Goal: Subscribe to service/newsletter

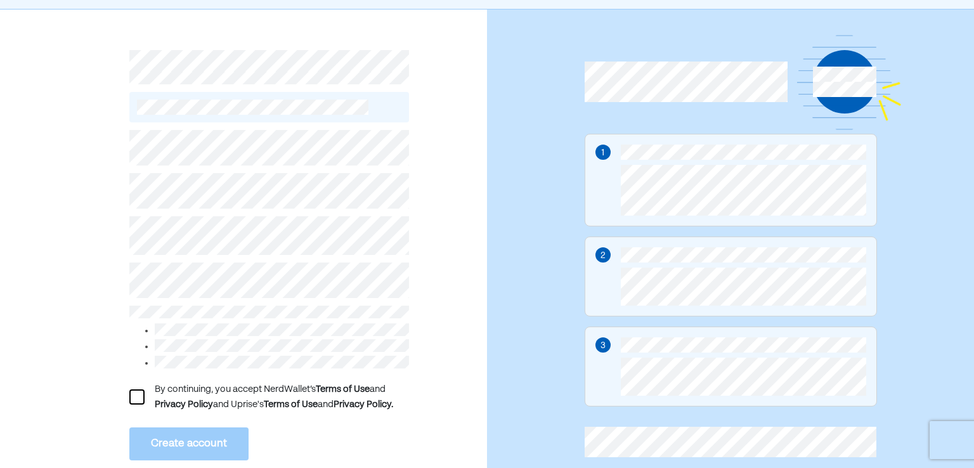
scroll to position [63, 0]
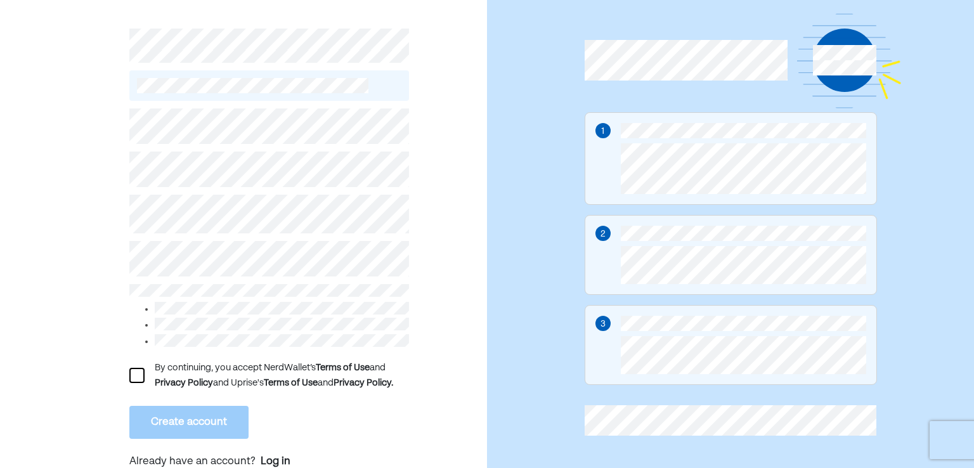
click at [138, 370] on div at bounding box center [136, 375] width 15 height 15
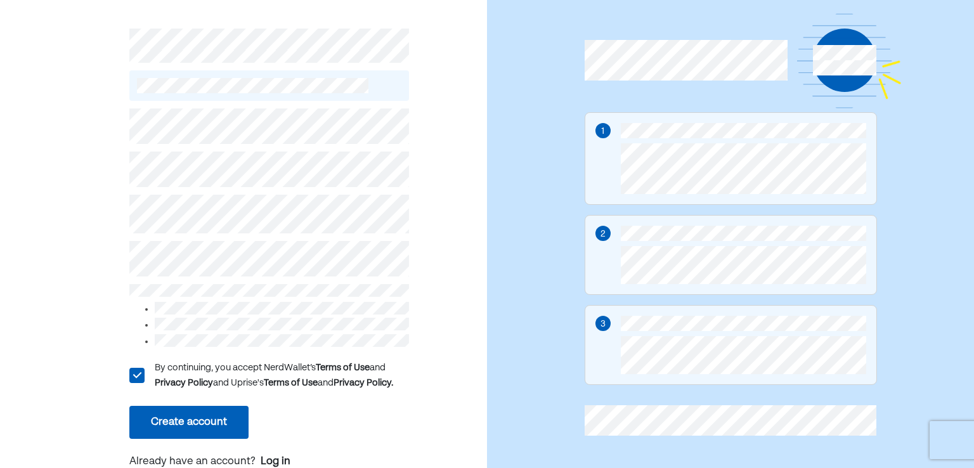
click at [160, 406] on button "Create account" at bounding box center [188, 422] width 119 height 33
click at [205, 406] on button "Create account" at bounding box center [188, 422] width 119 height 33
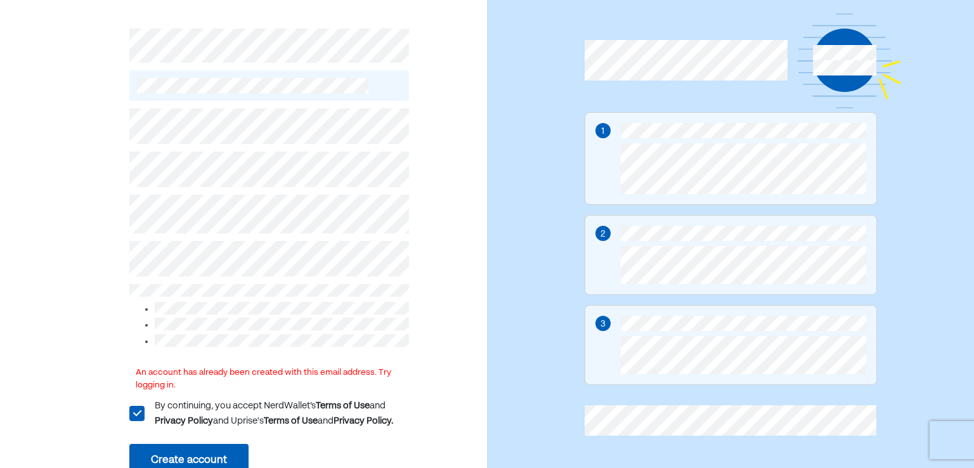
scroll to position [109, 0]
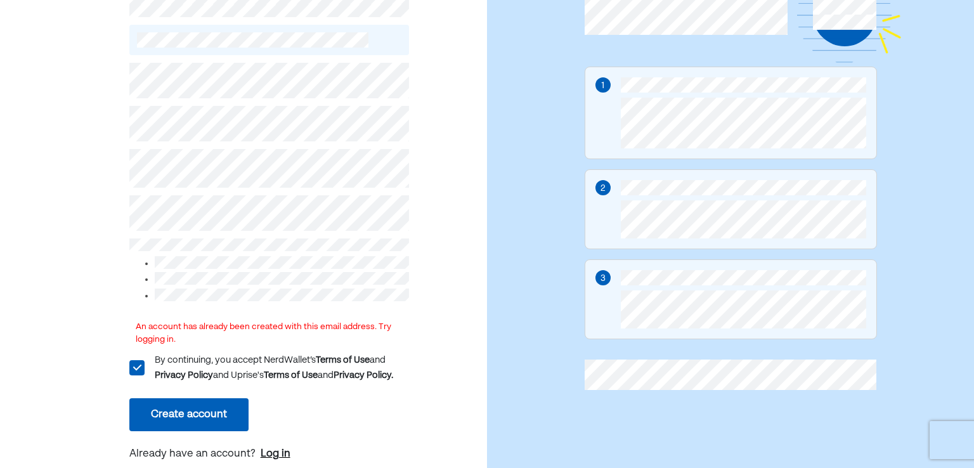
click at [282, 451] on div "Log in" at bounding box center [276, 453] width 30 height 15
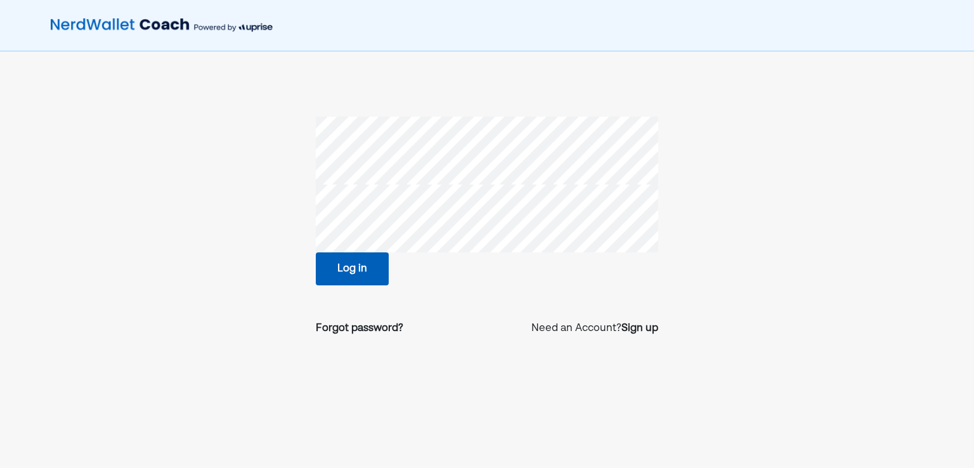
click at [233, 196] on section "Log in Forgot password? Need an Account? Sign up" at bounding box center [486, 232] width 651 height 230
click at [340, 320] on div "Forgot password? Need an Account? Sign up" at bounding box center [487, 329] width 342 height 36
click at [346, 326] on div "Forgot password?" at bounding box center [359, 328] width 87 height 15
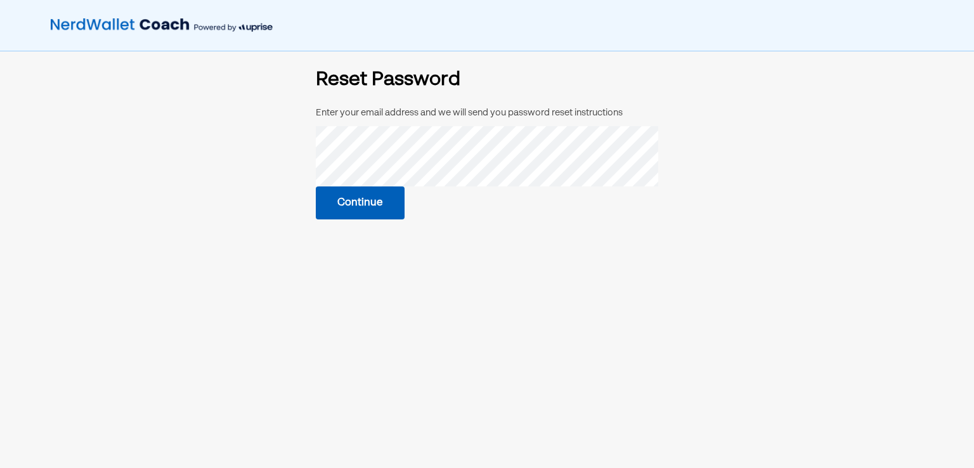
click at [380, 214] on button "Continue" at bounding box center [360, 202] width 89 height 33
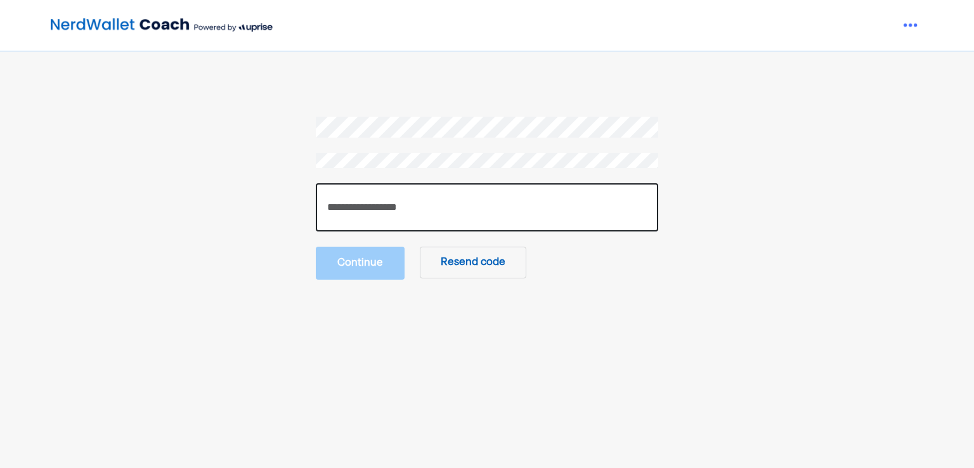
click at [451, 210] on input "number" at bounding box center [487, 207] width 342 height 48
click at [481, 206] on input "number" at bounding box center [487, 207] width 342 height 48
click at [418, 193] on input "number" at bounding box center [487, 207] width 342 height 48
type input "******"
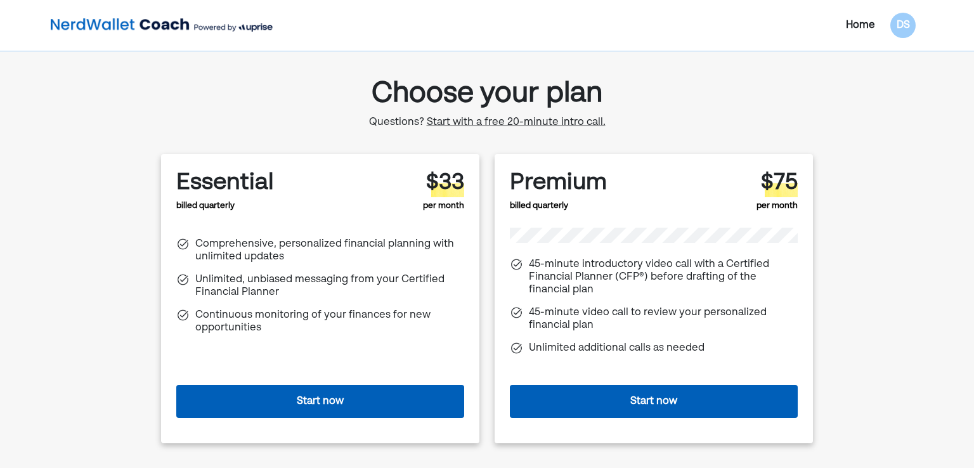
click at [399, 392] on button "Start now" at bounding box center [320, 401] width 288 height 33
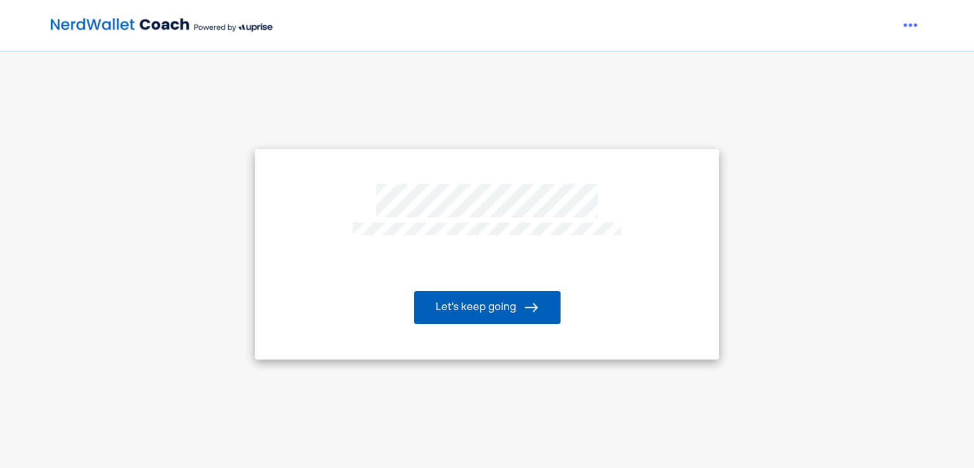
click at [489, 303] on button "Let’s keep going" at bounding box center [487, 307] width 146 height 33
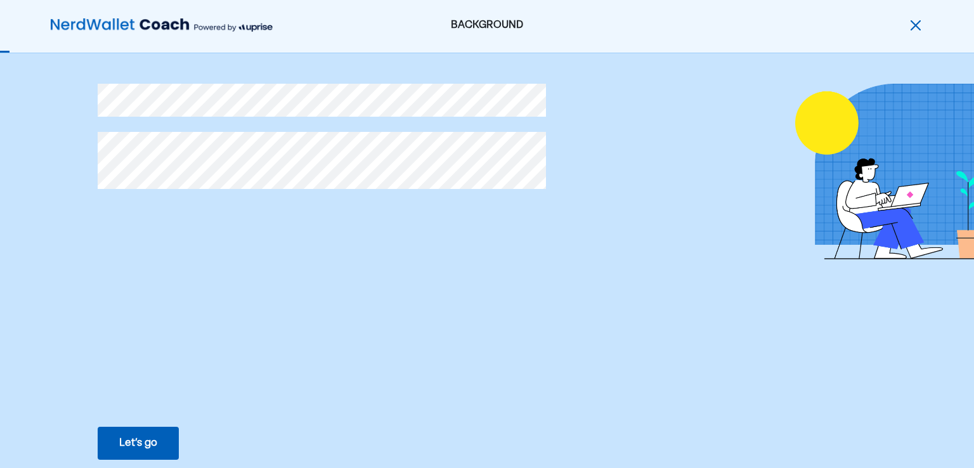
click at [139, 438] on div "Let’s go" at bounding box center [138, 443] width 38 height 15
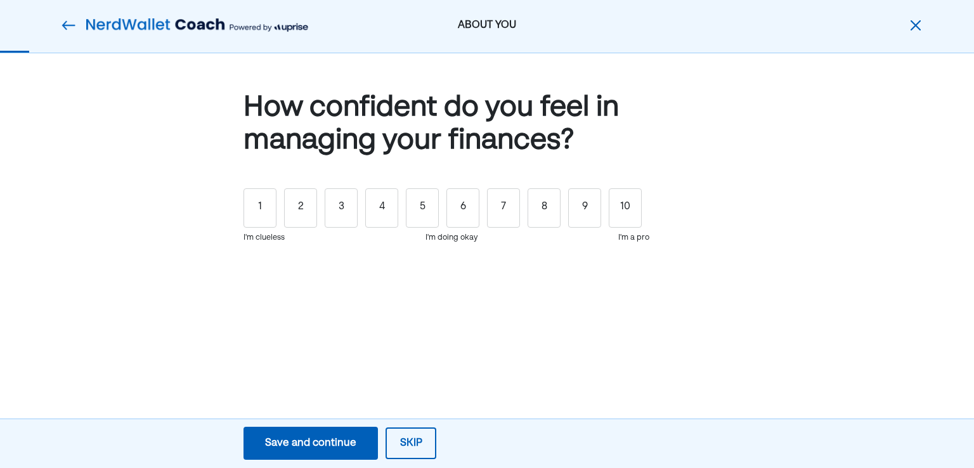
click at [405, 202] on div "1 2 3 4 5 6 7 8 9 10" at bounding box center [446, 207] width 406 height 39
click at [414, 202] on div "5" at bounding box center [422, 207] width 33 height 39
click at [332, 436] on div "Save and continue" at bounding box center [310, 443] width 91 height 15
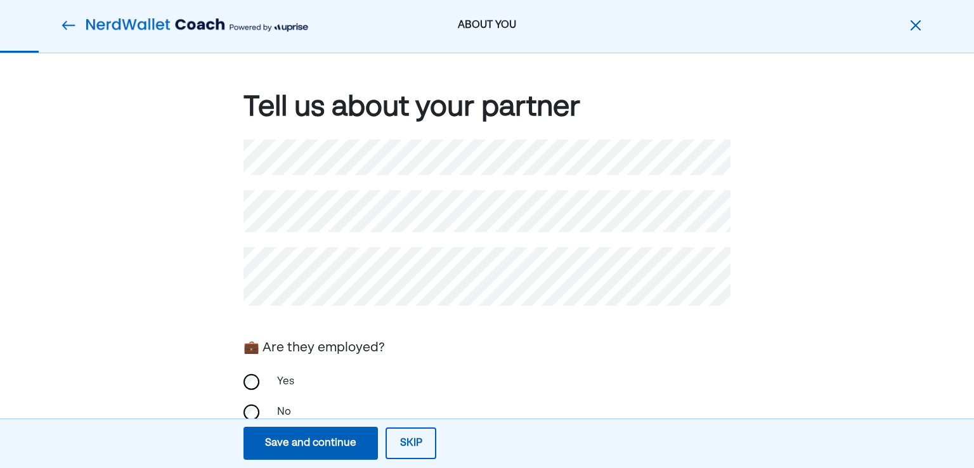
click at [209, 208] on div "Tell us about your partner 💼 Are they employed? Yes No 🧾 How do you file taxes?…" at bounding box center [487, 345] width 974 height 585
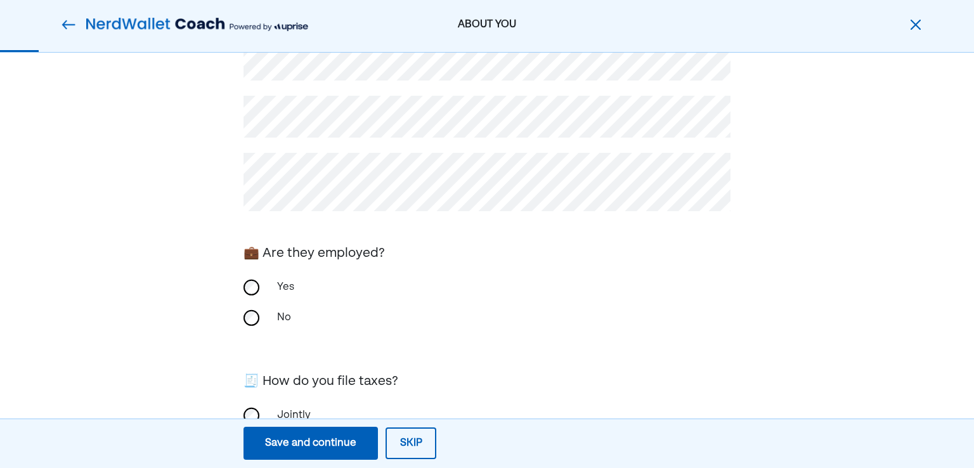
scroll to position [170, 0]
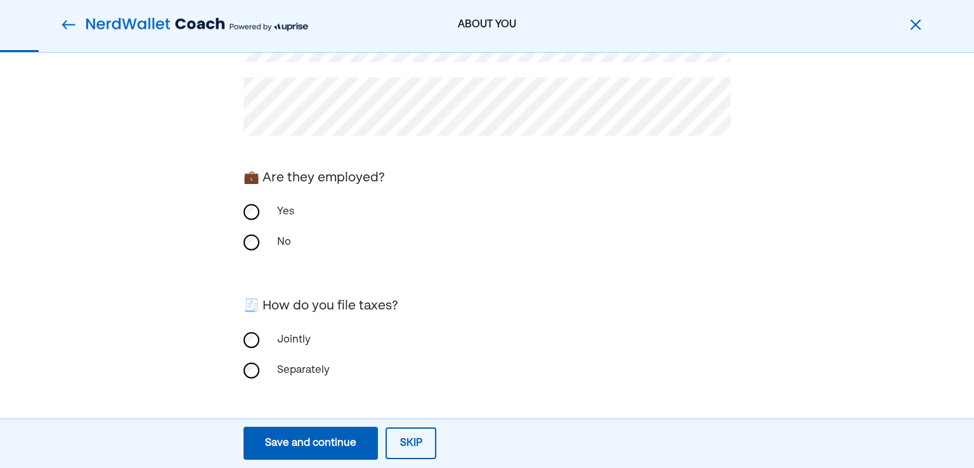
click at [314, 447] on div "Save and continue" at bounding box center [310, 443] width 91 height 15
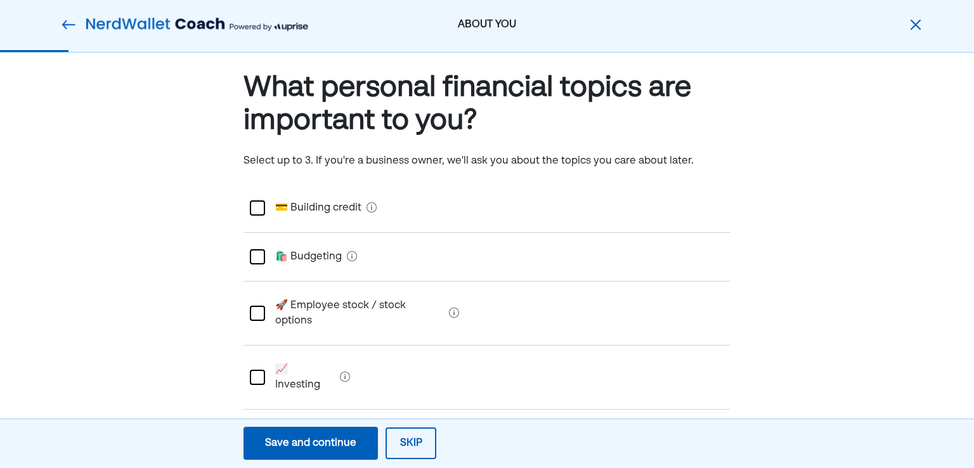
scroll to position [0, 0]
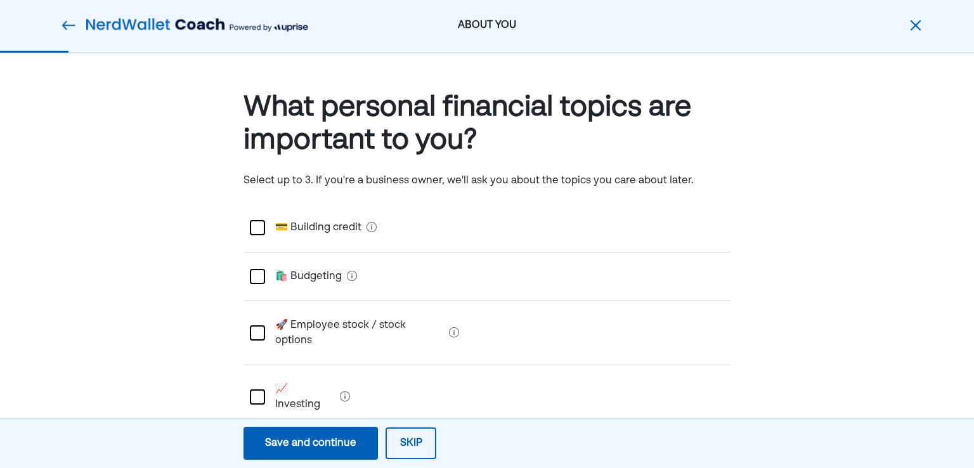
click at [258, 276] on div at bounding box center [257, 276] width 15 height 15
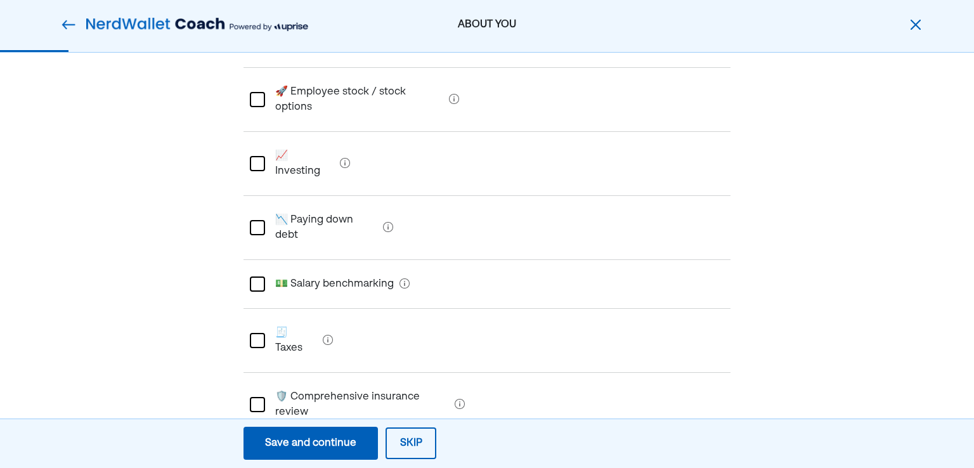
scroll to position [254, 0]
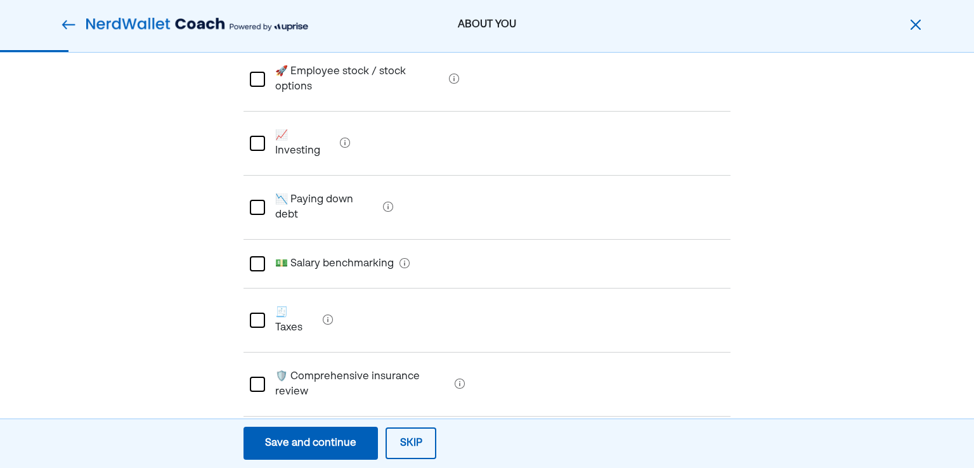
click at [311, 118] on Investing "📈 Investing" at bounding box center [300, 143] width 70 height 51
click at [326, 182] on debt "📉 Paying down debt" at bounding box center [321, 207] width 113 height 51
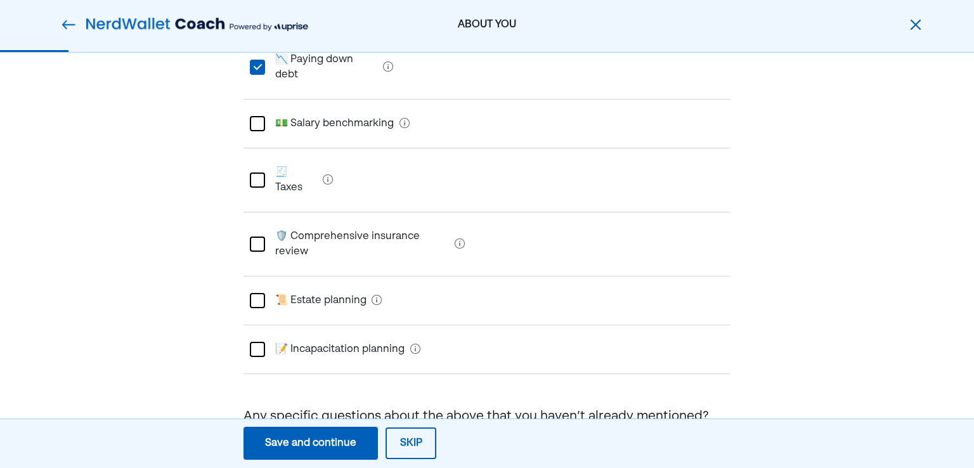
scroll to position [401, 0]
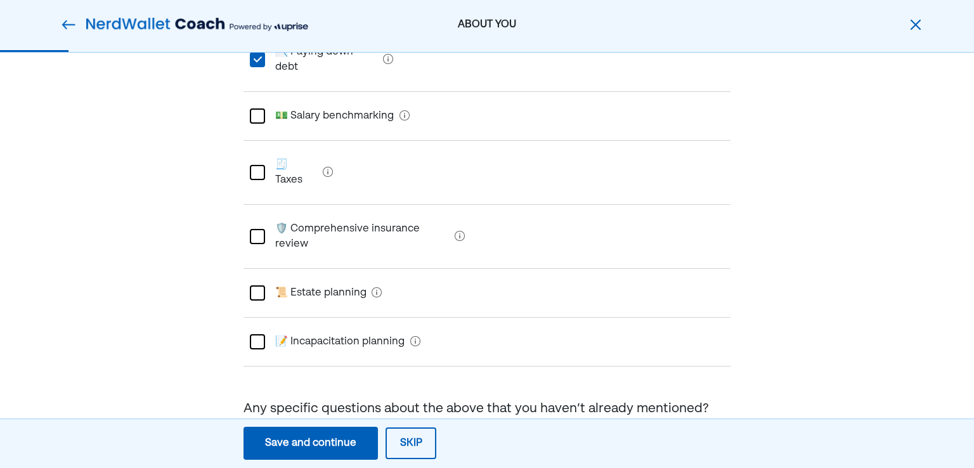
click at [298, 275] on planning "📜 Estate planning" at bounding box center [315, 293] width 101 height 36
click at [313, 324] on planning "📝 Incapacitation planning" at bounding box center [335, 342] width 140 height 36
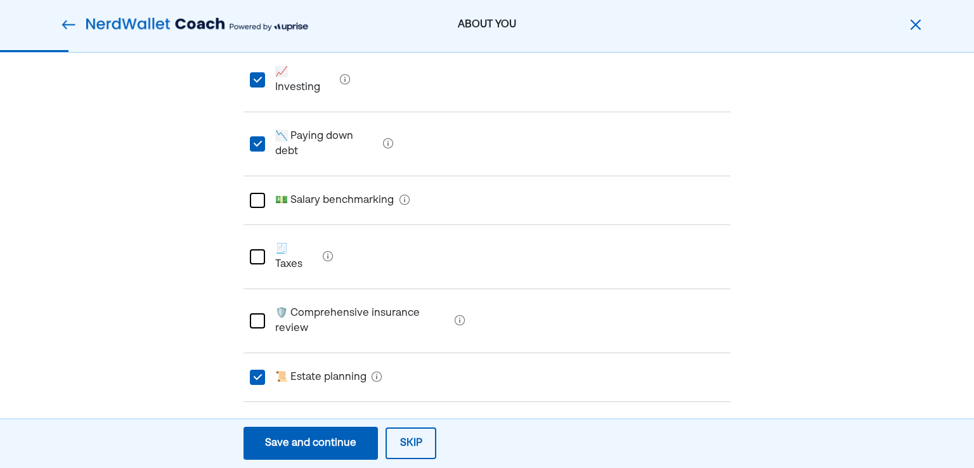
scroll to position [380, 0]
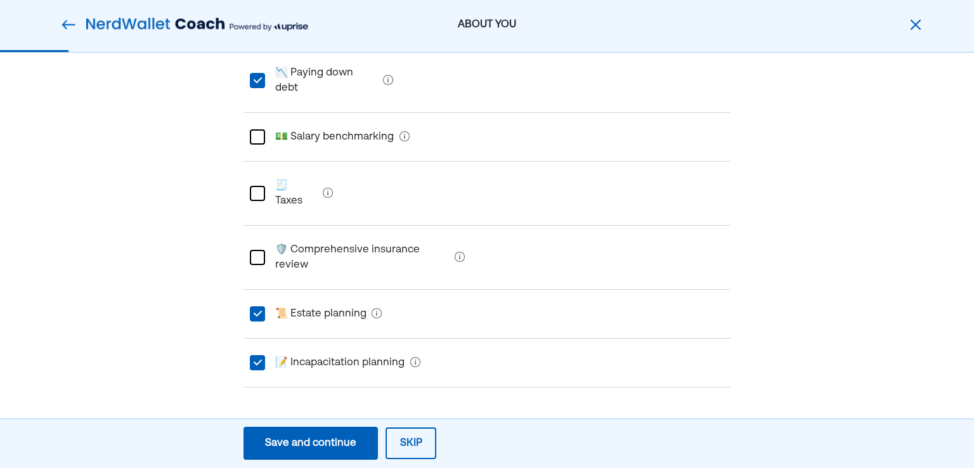
drag, startPoint x: 325, startPoint y: 228, endPoint x: 327, endPoint y: 250, distance: 22.2
click at [325, 296] on planning "📜 Estate planning" at bounding box center [315, 314] width 101 height 36
click at [332, 345] on planning "📝 Incapacitation planning" at bounding box center [335, 363] width 140 height 36
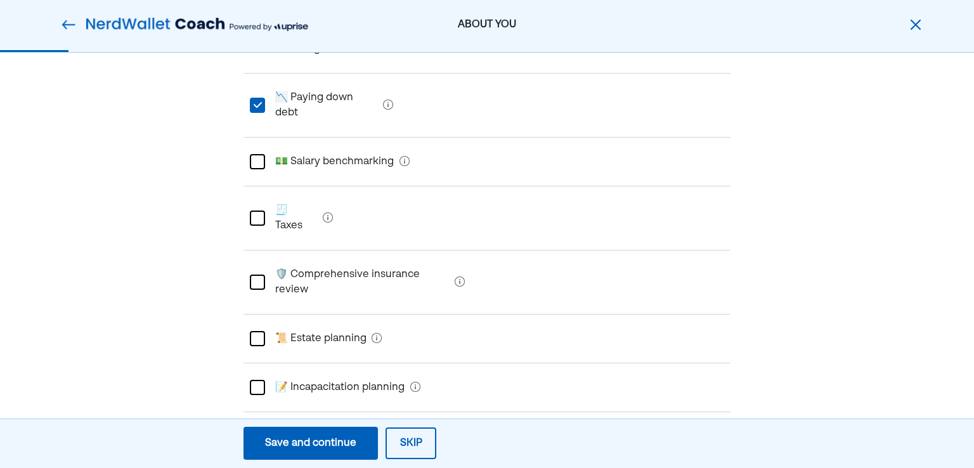
scroll to position [275, 0]
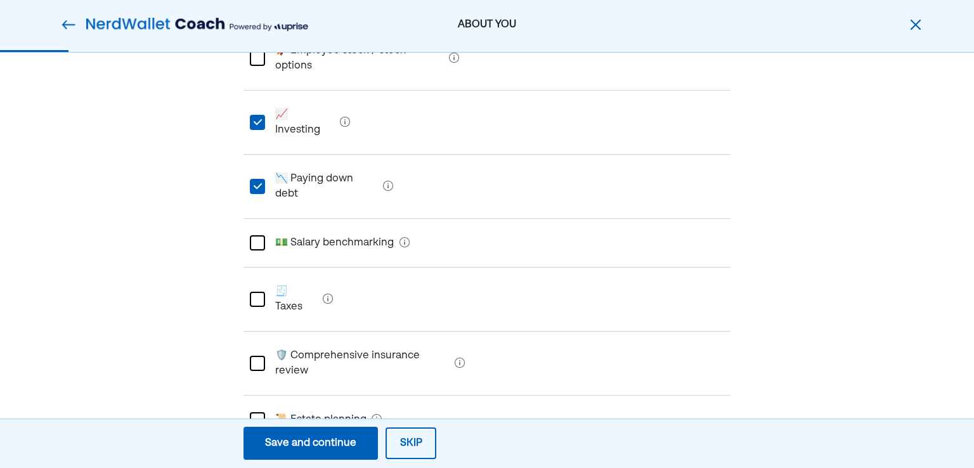
click at [339, 402] on planning "📜 Estate planning" at bounding box center [315, 420] width 101 height 36
click at [340, 451] on planning "📝 Incapacitation planning" at bounding box center [335, 469] width 140 height 36
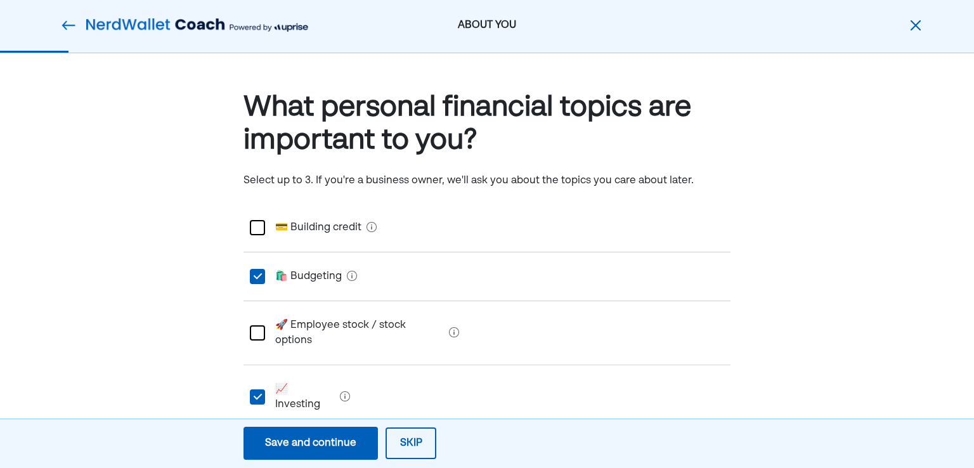
scroll to position [401, 0]
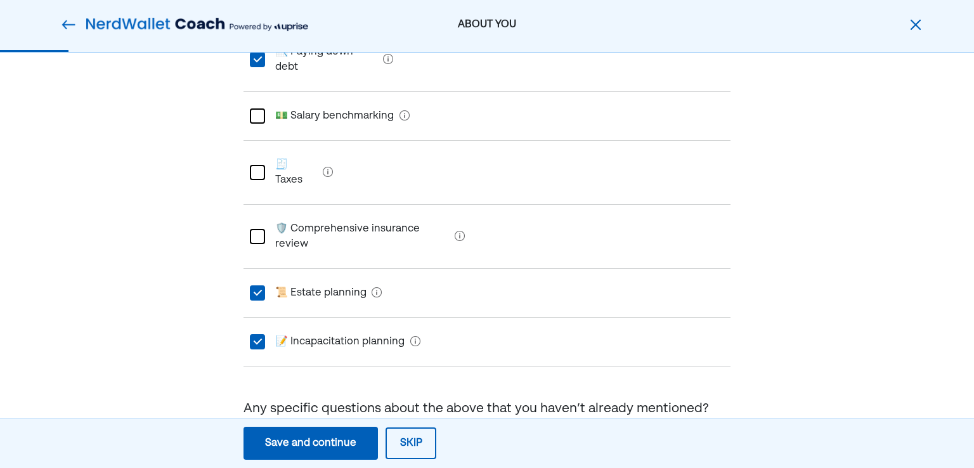
click at [320, 441] on div "Save and continue" at bounding box center [310, 443] width 91 height 15
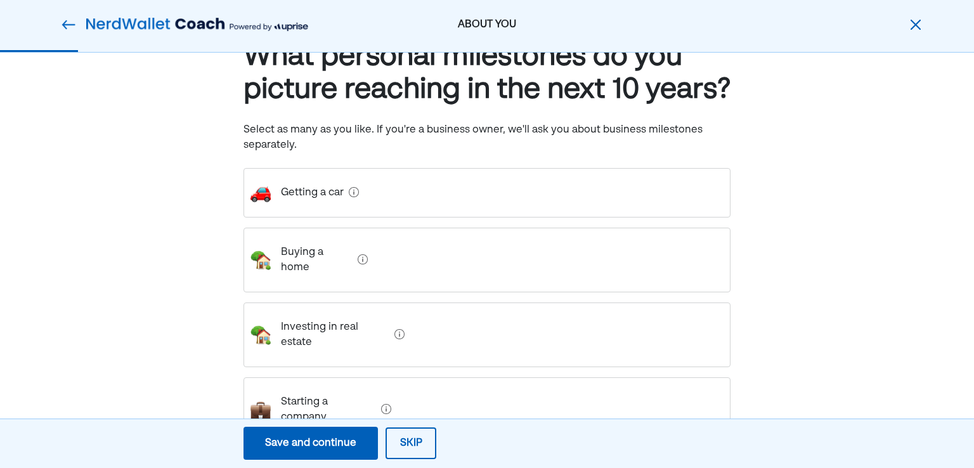
scroll to position [127, 0]
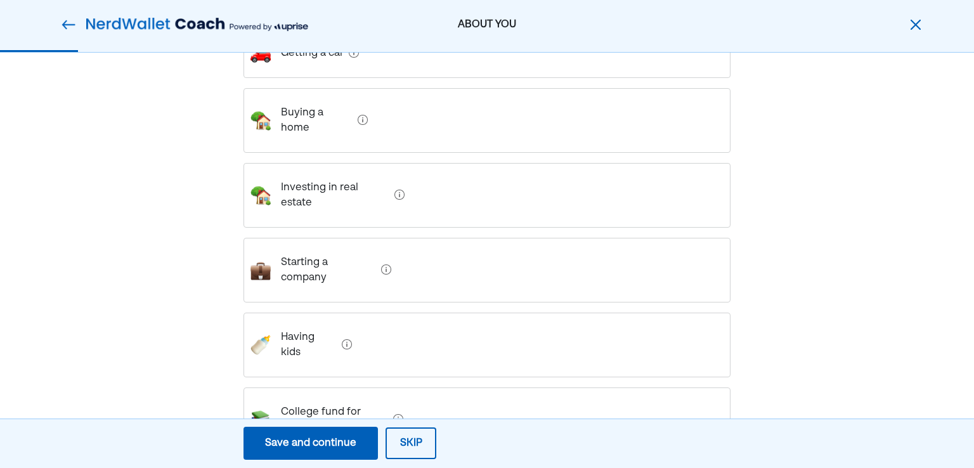
click at [479, 153] on div "Buying a home" at bounding box center [486, 120] width 487 height 65
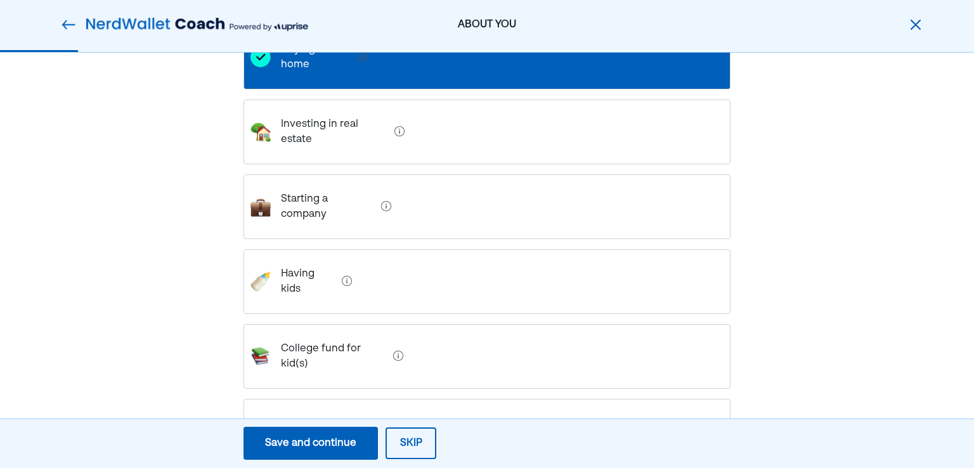
scroll to position [317, 0]
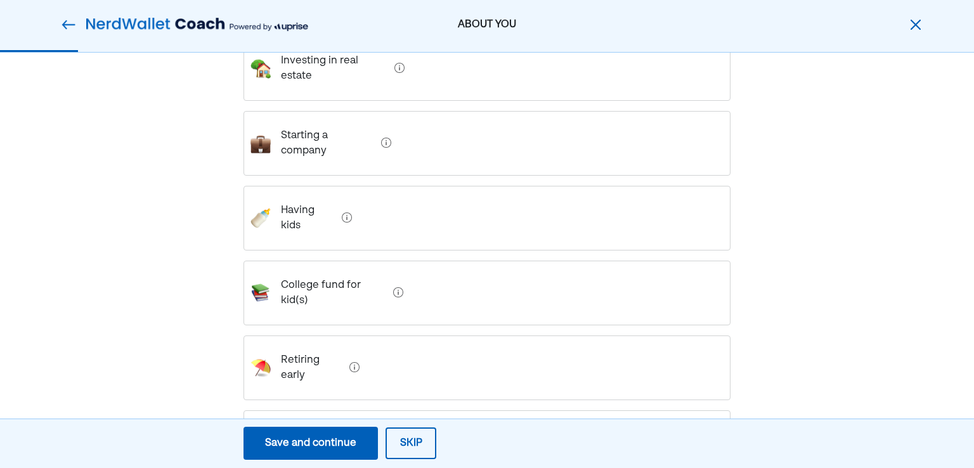
click at [692, 410] on div "Paying off debt" at bounding box center [486, 442] width 487 height 65
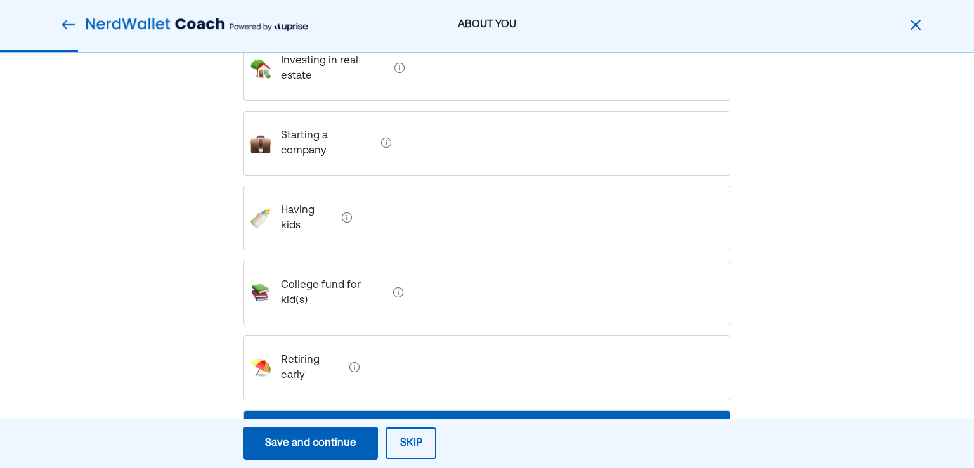
click at [305, 445] on div "Save and continue" at bounding box center [310, 443] width 91 height 15
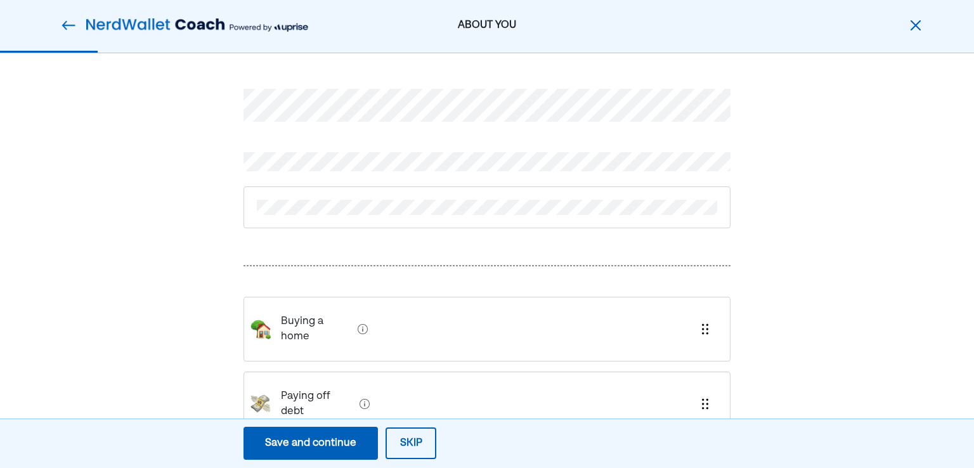
scroll to position [23, 0]
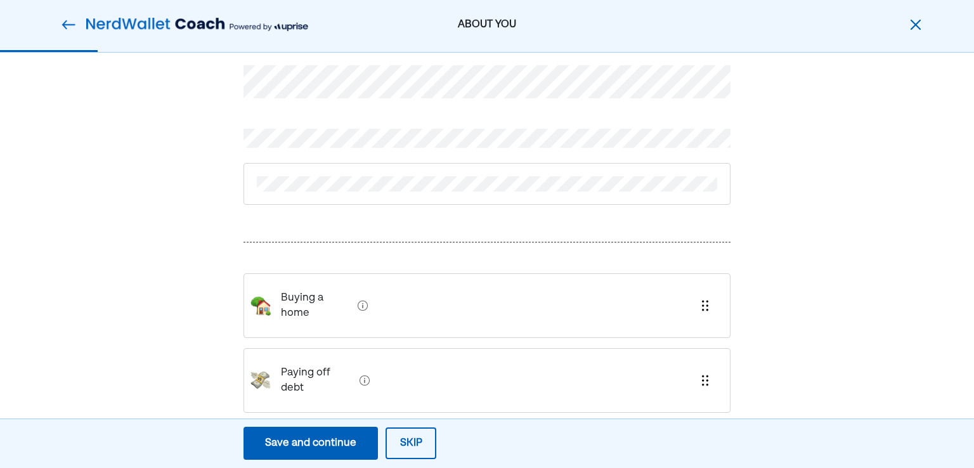
click at [505, 287] on div "Buying a home" at bounding box center [486, 305] width 487 height 65
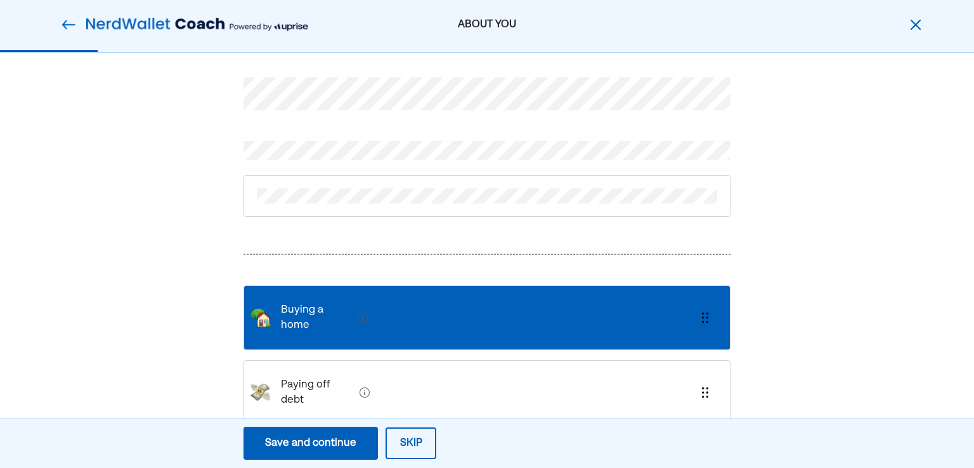
scroll to position [0, 0]
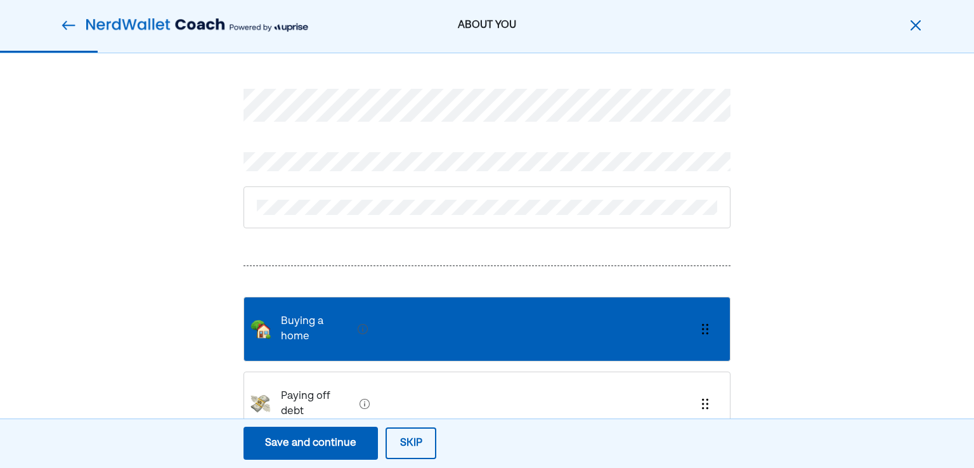
click at [295, 443] on div "Save and continue" at bounding box center [310, 443] width 91 height 15
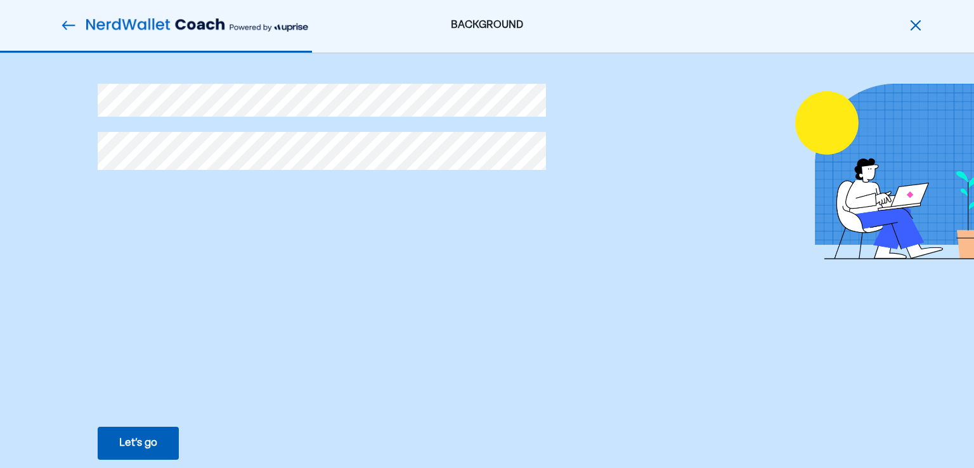
click at [127, 449] on div "Let’s go" at bounding box center [138, 443] width 38 height 15
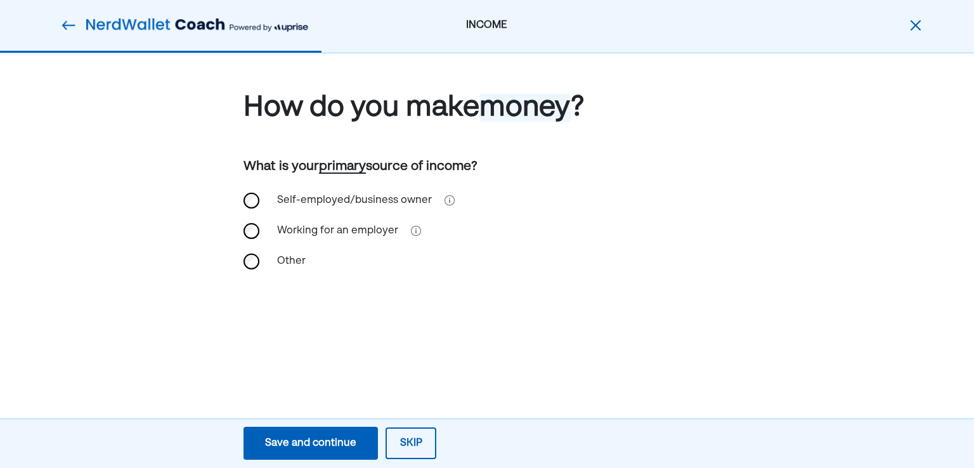
click at [347, 226] on div "Working for an employer" at bounding box center [337, 231] width 136 height 30
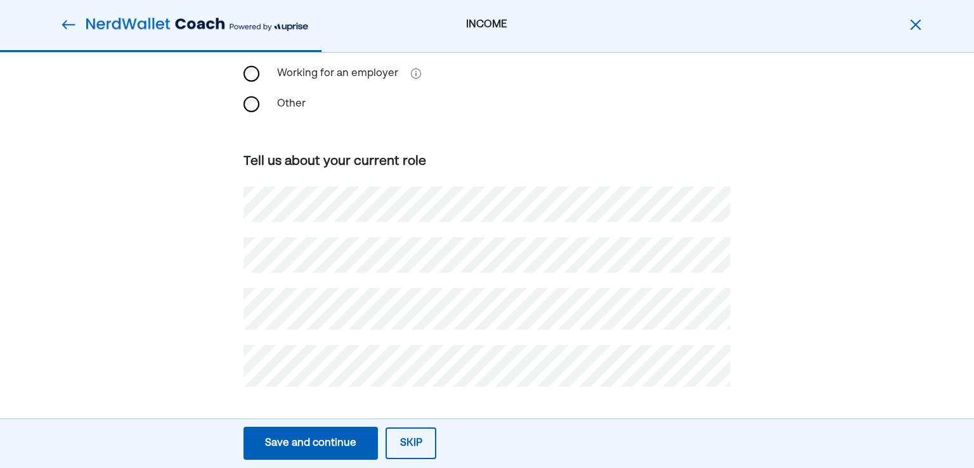
scroll to position [159, 0]
click at [333, 448] on div "Save and continue" at bounding box center [310, 443] width 91 height 15
click at [393, 387] on div "Self-employed/business owner Working for an employer Other Tell us about your c…" at bounding box center [486, 212] width 487 height 359
click at [333, 432] on button "Save and continue Save Save and continue" at bounding box center [310, 443] width 134 height 33
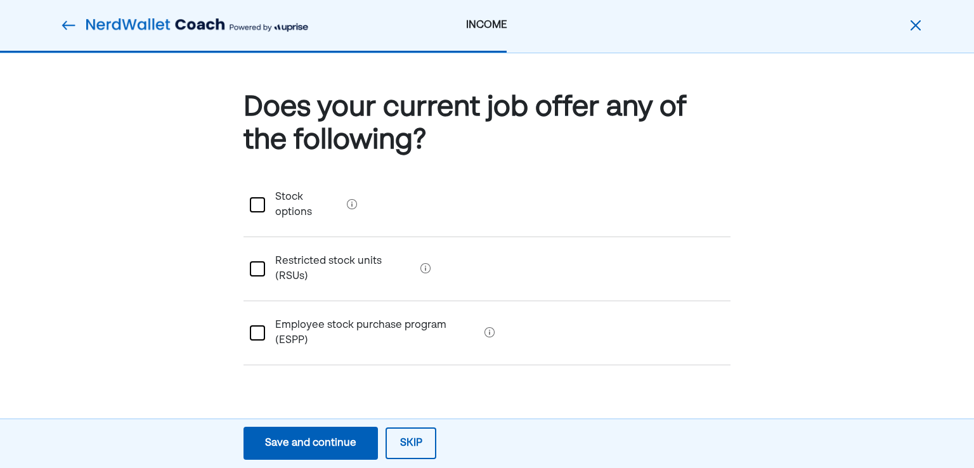
click at [299, 195] on options "Stock options" at bounding box center [303, 204] width 77 height 51
click at [346, 448] on div "Save and continue" at bounding box center [310, 443] width 91 height 15
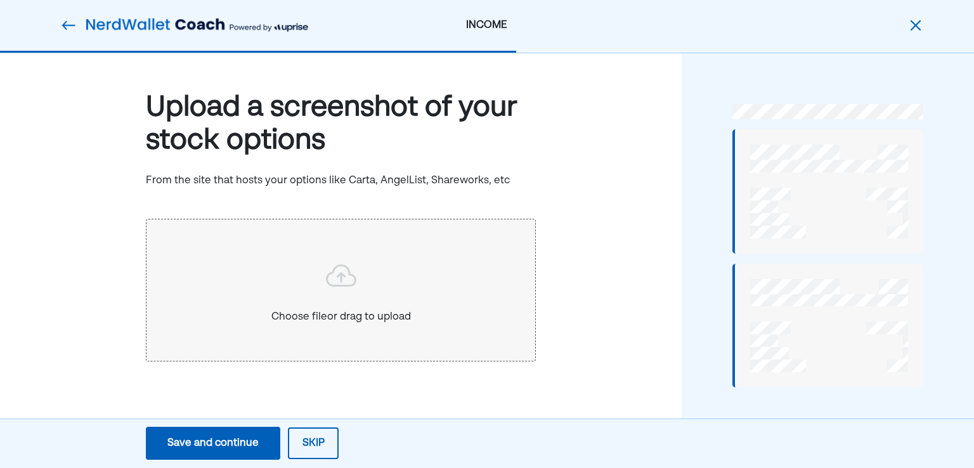
click at [66, 22] on img at bounding box center [68, 25] width 15 height 15
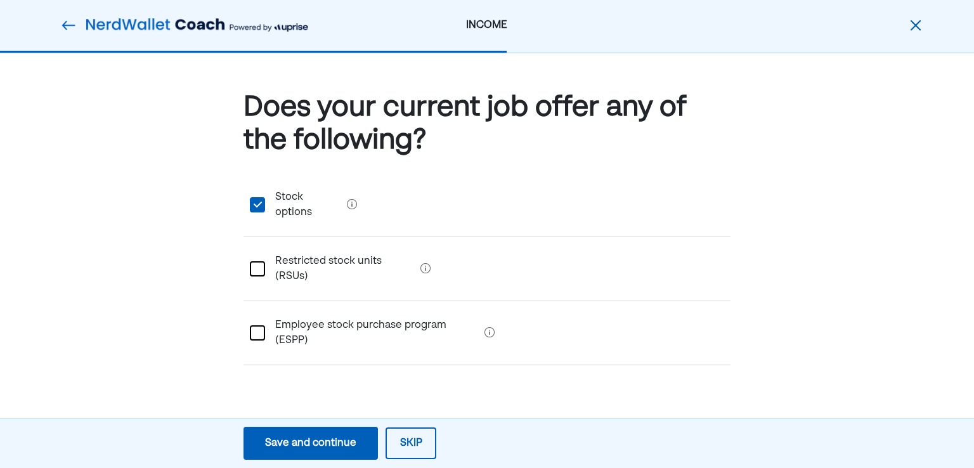
click at [282, 196] on options "Stock options" at bounding box center [303, 204] width 77 height 51
click at [328, 444] on div "Save and continue" at bounding box center [310, 443] width 91 height 15
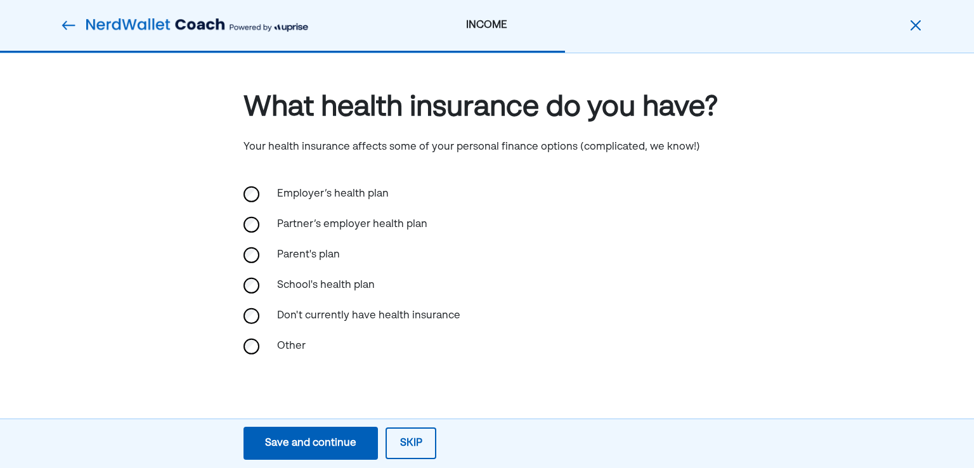
click at [304, 193] on div "Employer’s health plan" at bounding box center [332, 194] width 127 height 30
click at [301, 436] on div "Save and continue" at bounding box center [310, 443] width 91 height 15
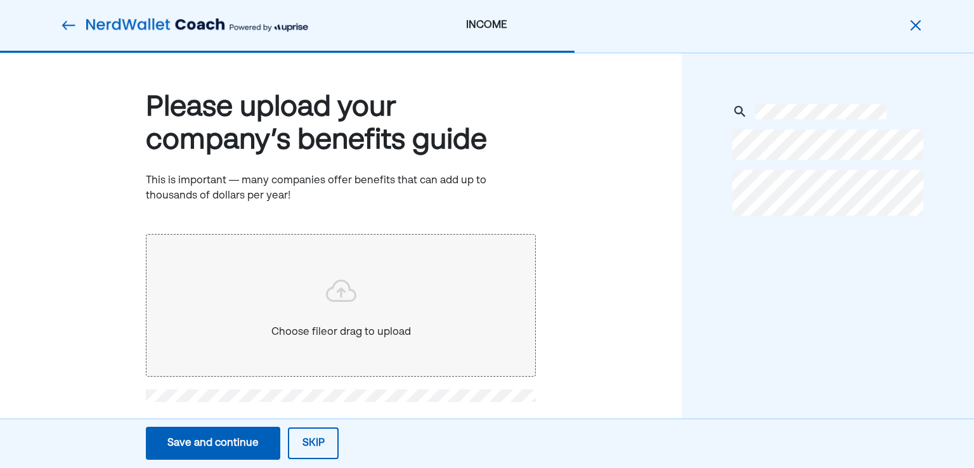
click at [325, 434] on button "Skip" at bounding box center [313, 443] width 51 height 32
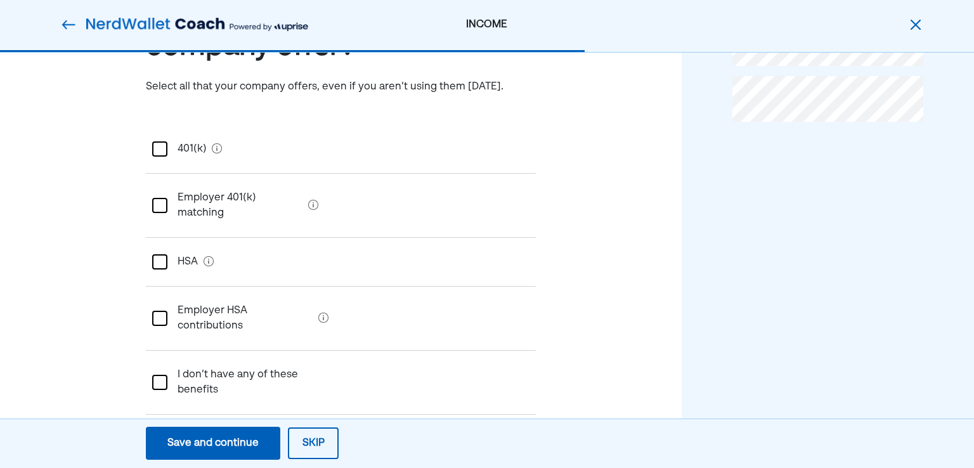
scroll to position [119, 0]
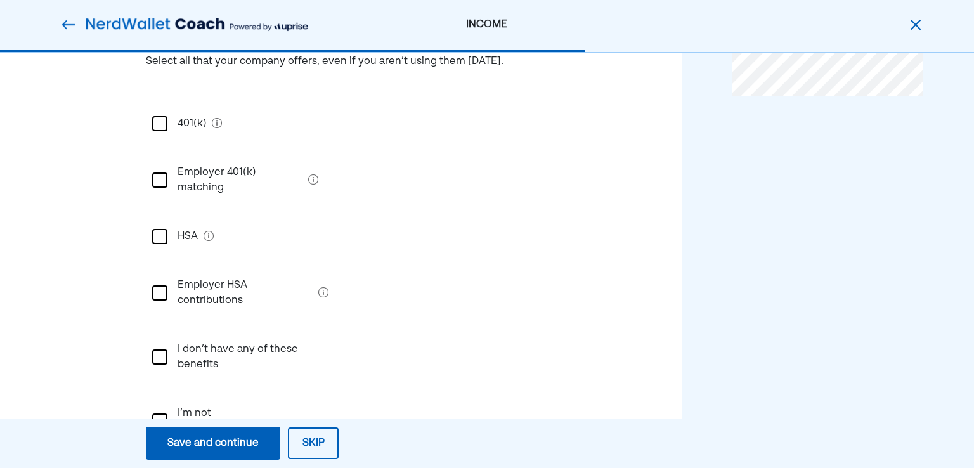
click at [179, 115] on div "401(k)" at bounding box center [186, 124] width 39 height 36
click at [185, 165] on matching "Employer 401(k) matching" at bounding box center [235, 180] width 136 height 51
click at [160, 172] on div "L" at bounding box center [159, 179] width 15 height 15
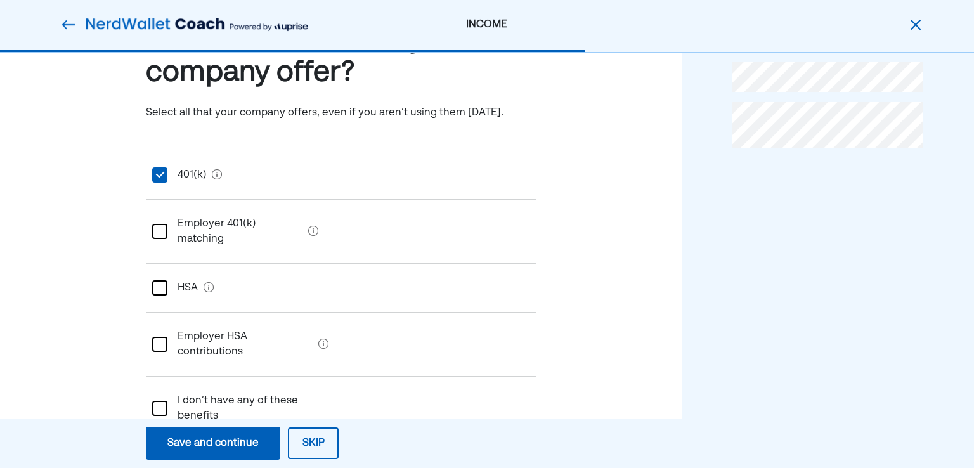
scroll to position [0, 0]
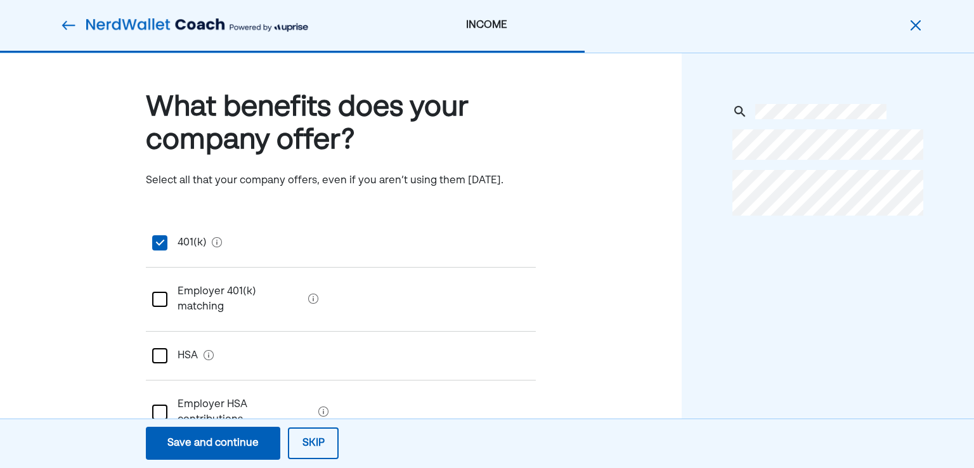
click at [198, 442] on div "Save and continue" at bounding box center [212, 443] width 91 height 15
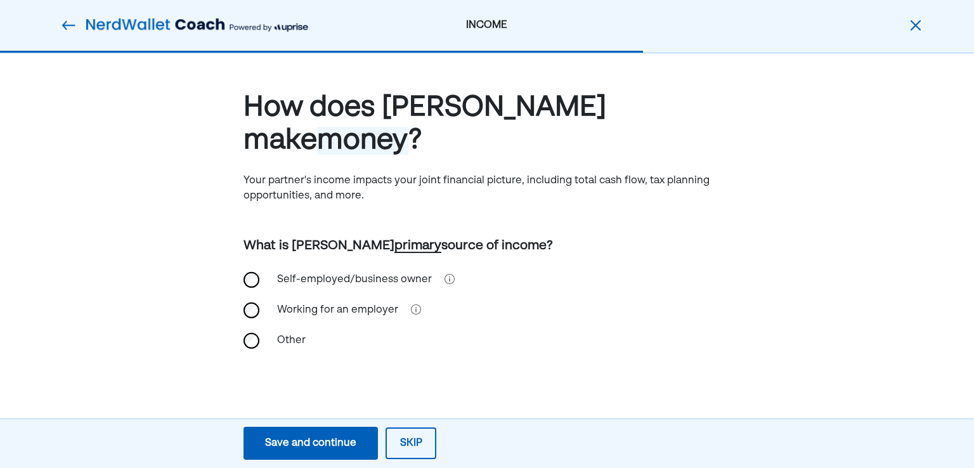
click at [295, 295] on div "Working for an employer" at bounding box center [337, 310] width 136 height 30
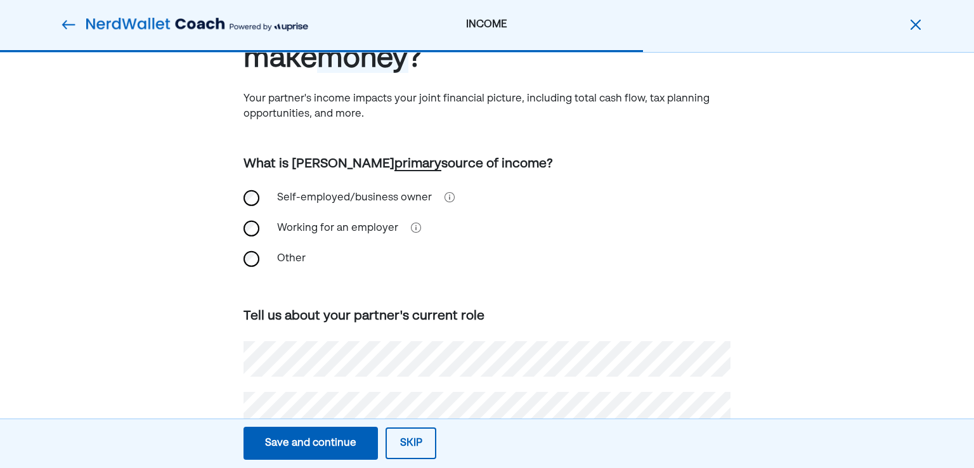
click at [321, 437] on div "Save and continue" at bounding box center [310, 443] width 91 height 15
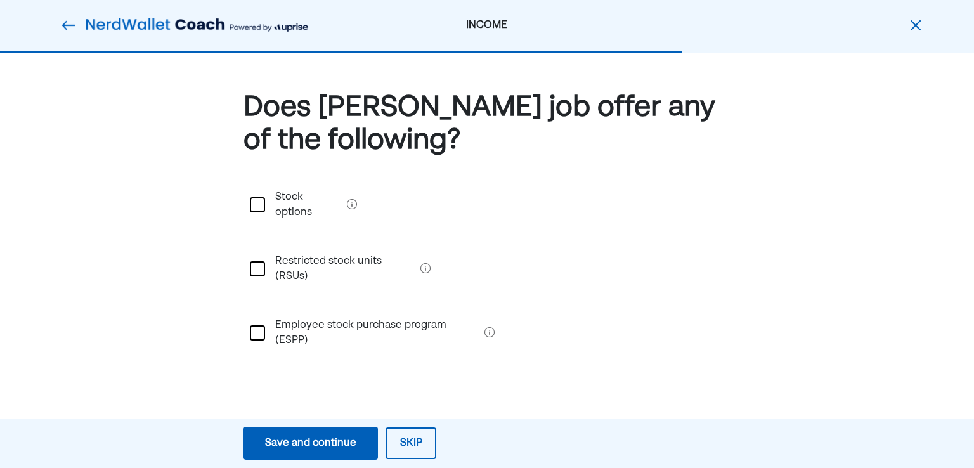
click at [337, 439] on div "Save and continue" at bounding box center [310, 443] width 91 height 15
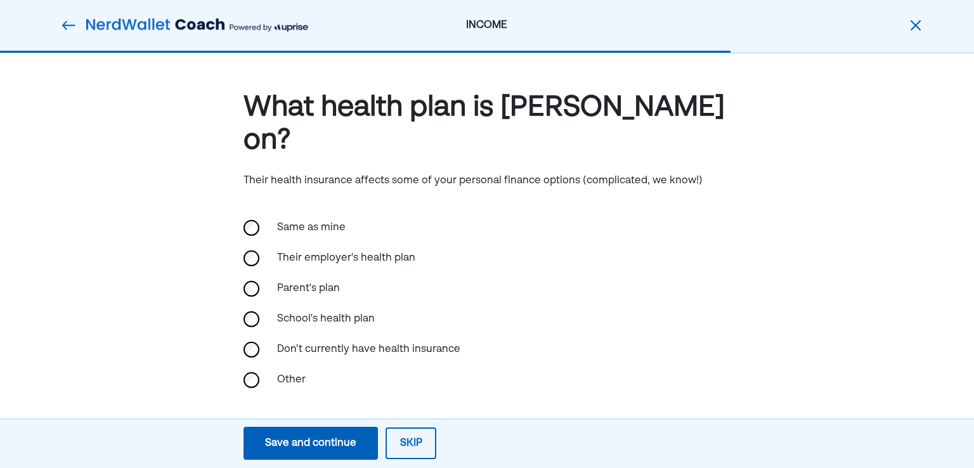
click at [329, 212] on div "Same as mine" at bounding box center [332, 227] width 127 height 30
click at [335, 435] on button "Save and continue Save Save and continue" at bounding box center [310, 443] width 134 height 33
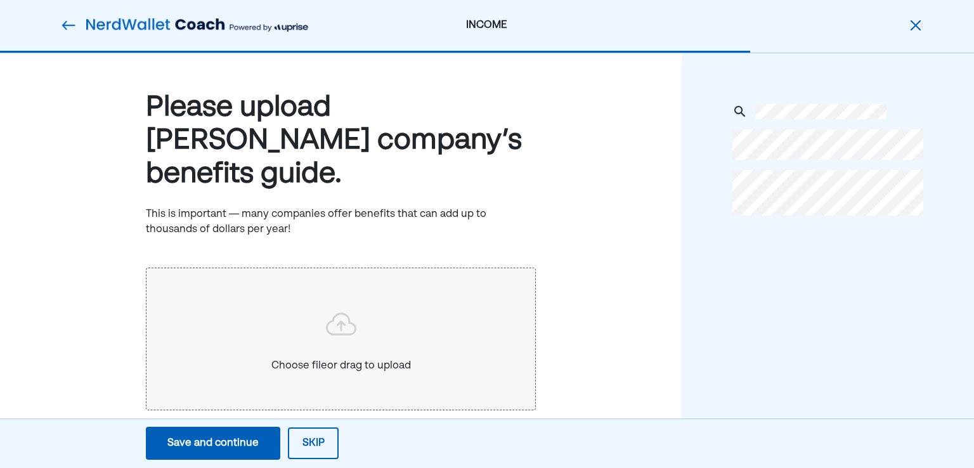
click at [325, 456] on button "Skip" at bounding box center [313, 443] width 51 height 32
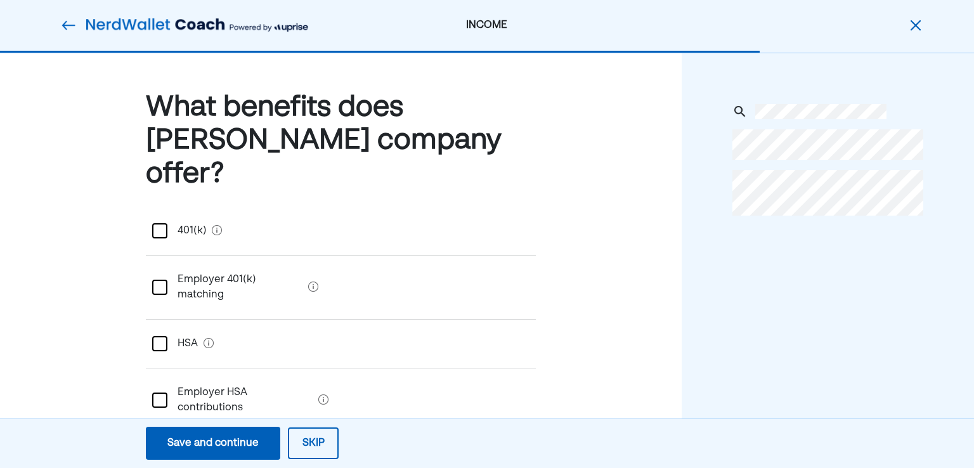
click at [327, 443] on button "Skip" at bounding box center [313, 443] width 51 height 32
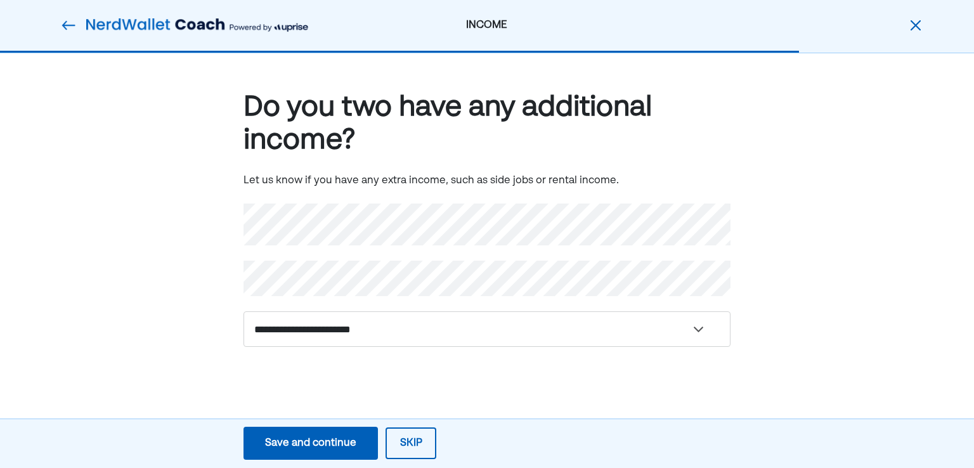
click at [409, 452] on button "Skip" at bounding box center [410, 443] width 51 height 32
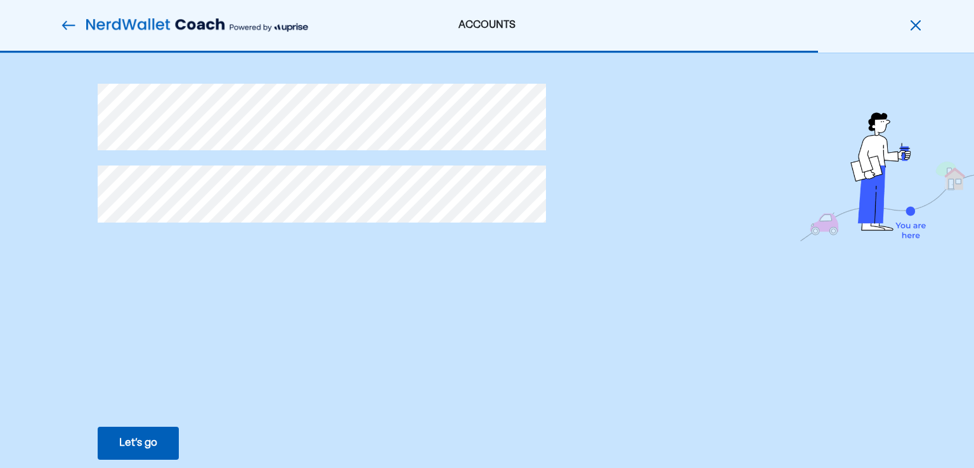
click at [150, 440] on div "Let’s go" at bounding box center [138, 443] width 38 height 15
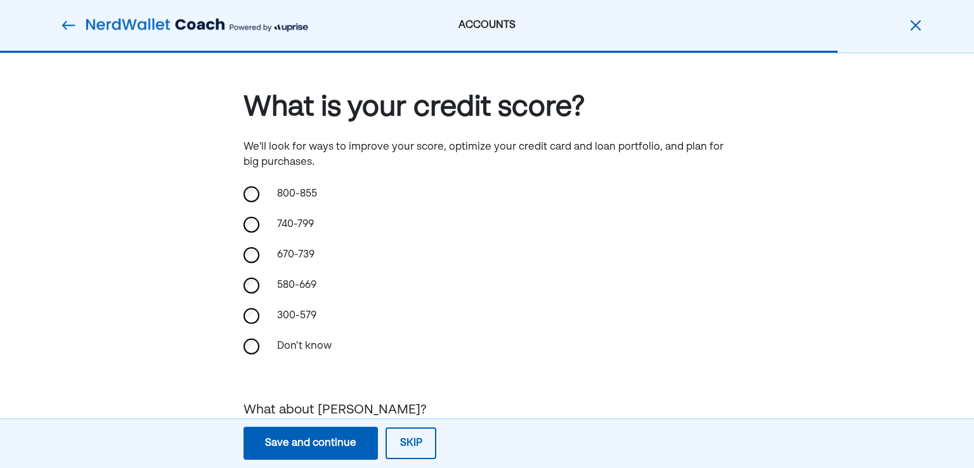
click at [289, 285] on div "580-669" at bounding box center [332, 285] width 127 height 30
click at [347, 444] on div "Save and continue" at bounding box center [310, 443] width 91 height 15
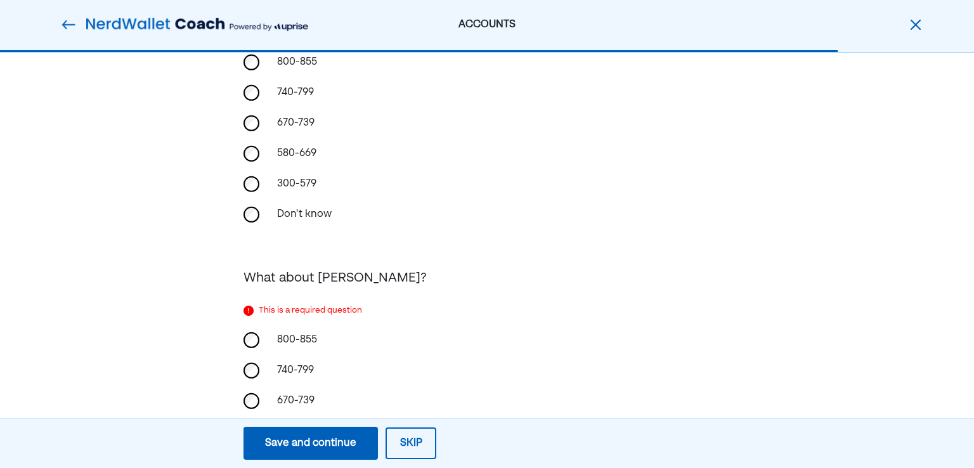
scroll to position [150, 0]
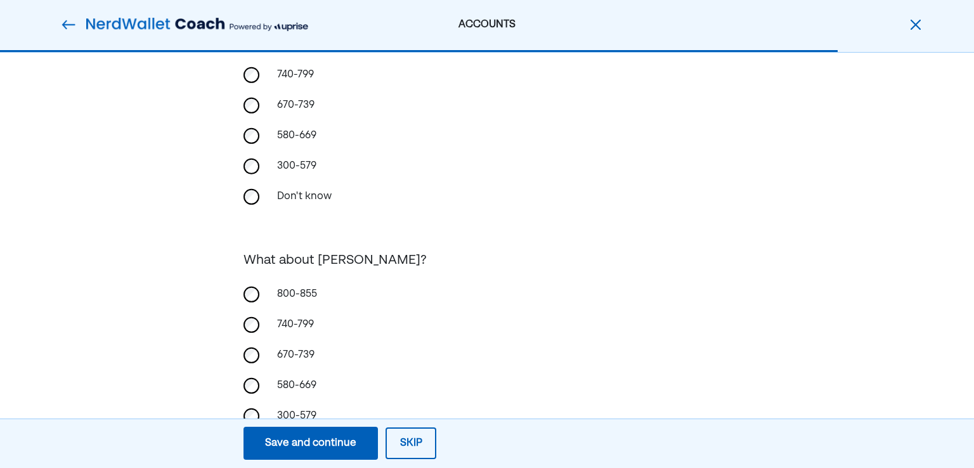
click at [327, 439] on div "Save and continue" at bounding box center [310, 443] width 91 height 15
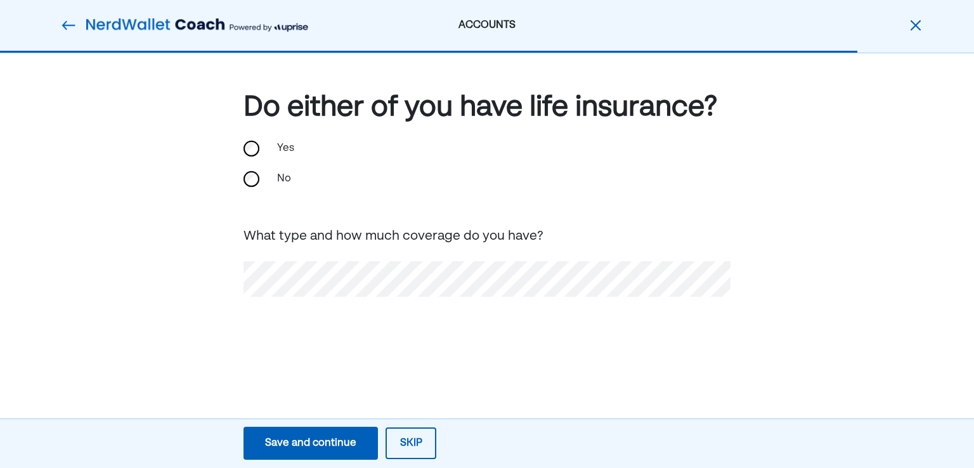
click at [499, 22] on div "ACCOUNTS" at bounding box center [487, 25] width 288 height 15
click at [916, 23] on img at bounding box center [915, 25] width 15 height 15
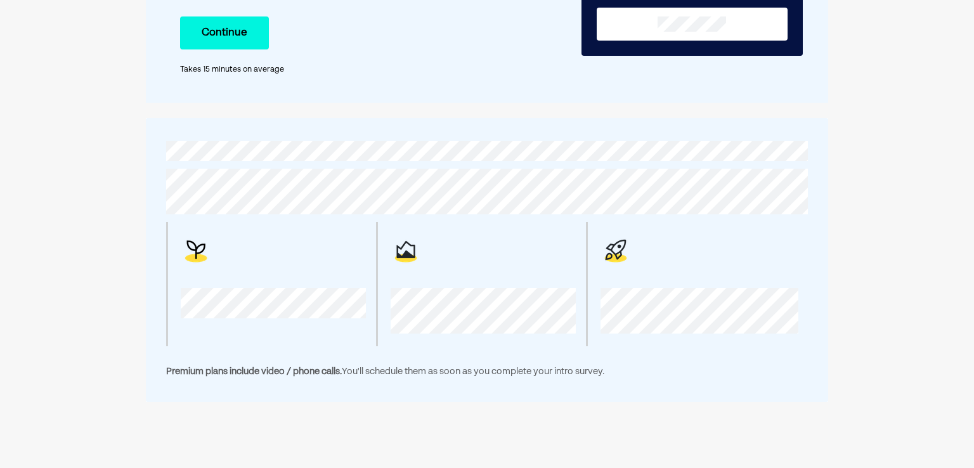
scroll to position [190, 0]
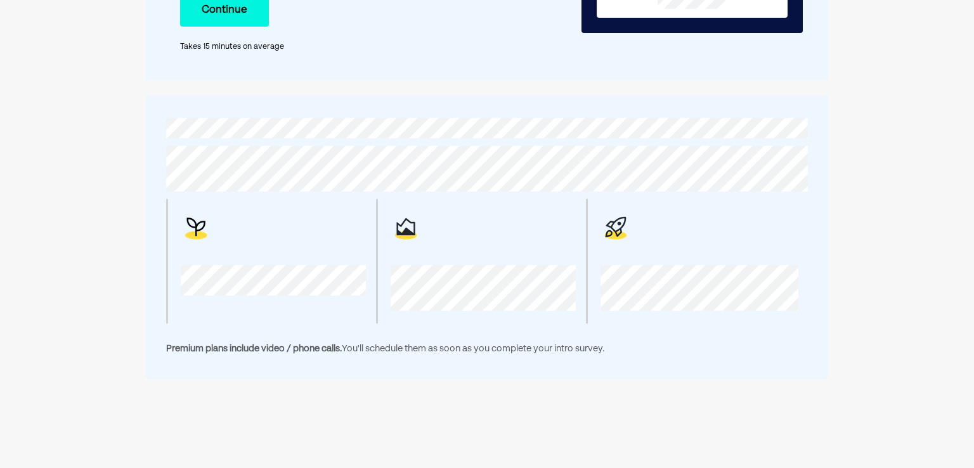
click at [808, 116] on div "Premium plans include video / phone calls. You'll schedule them as soon as you …" at bounding box center [486, 237] width 661 height 259
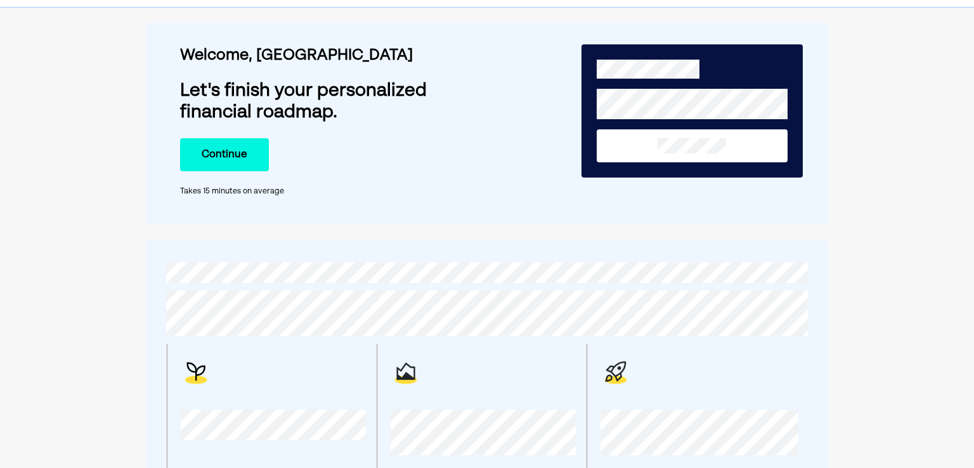
scroll to position [0, 0]
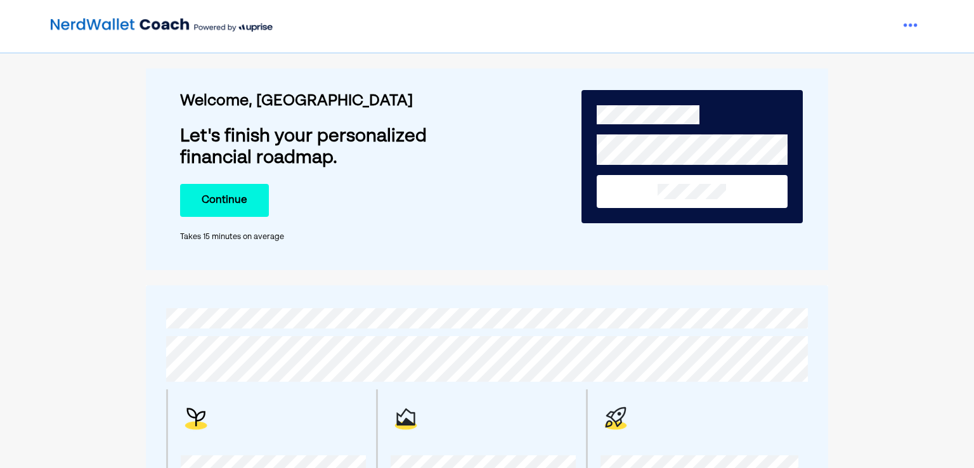
click at [71, 23] on img at bounding box center [162, 25] width 222 height 25
drag, startPoint x: 940, startPoint y: 0, endPoint x: 510, endPoint y: 39, distance: 431.6
click at [510, 39] on div at bounding box center [487, 25] width 974 height 51
